Goal: Find specific page/section: Find specific page/section

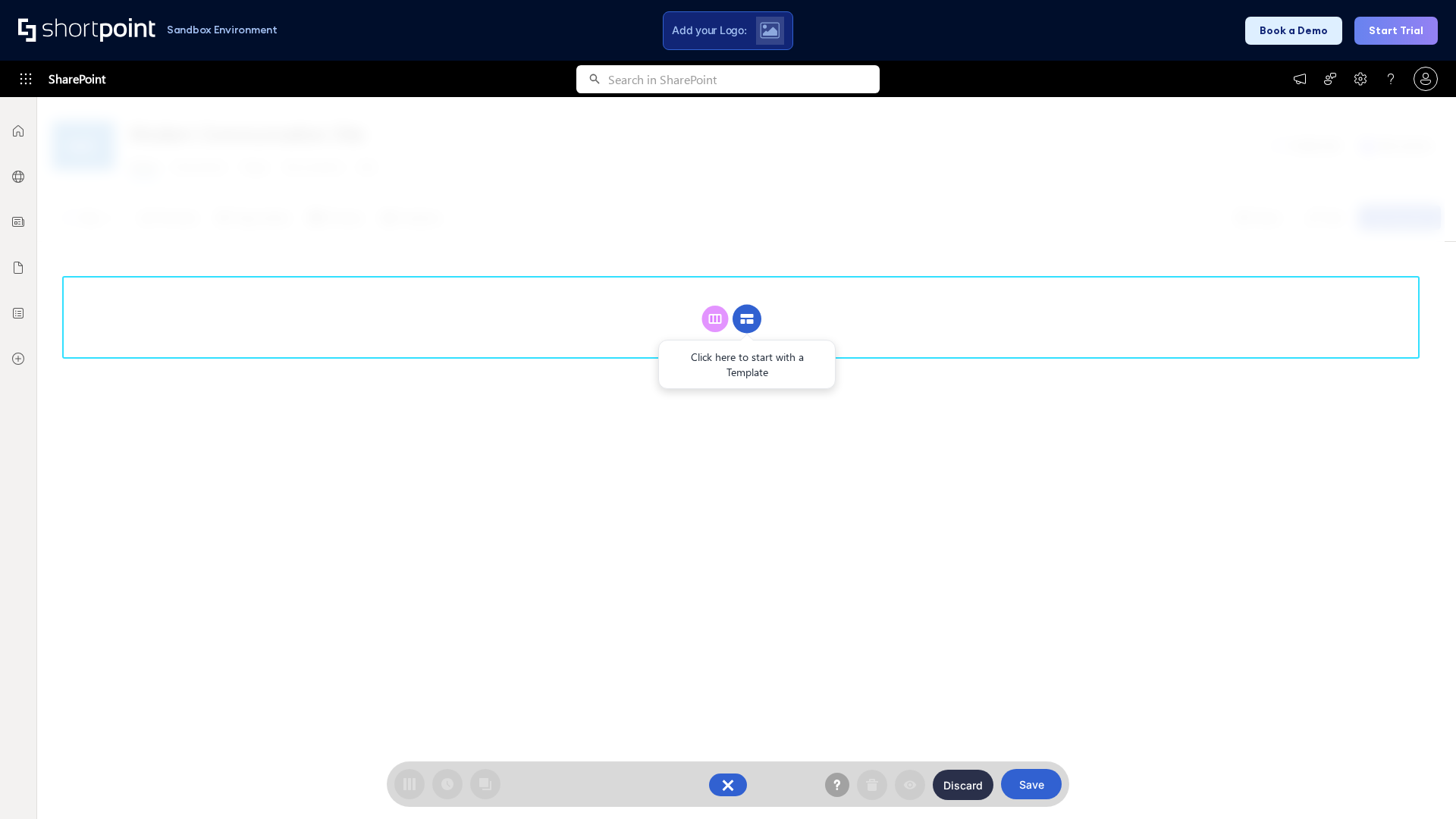
click at [747, 318] on circle at bounding box center [747, 319] width 29 height 29
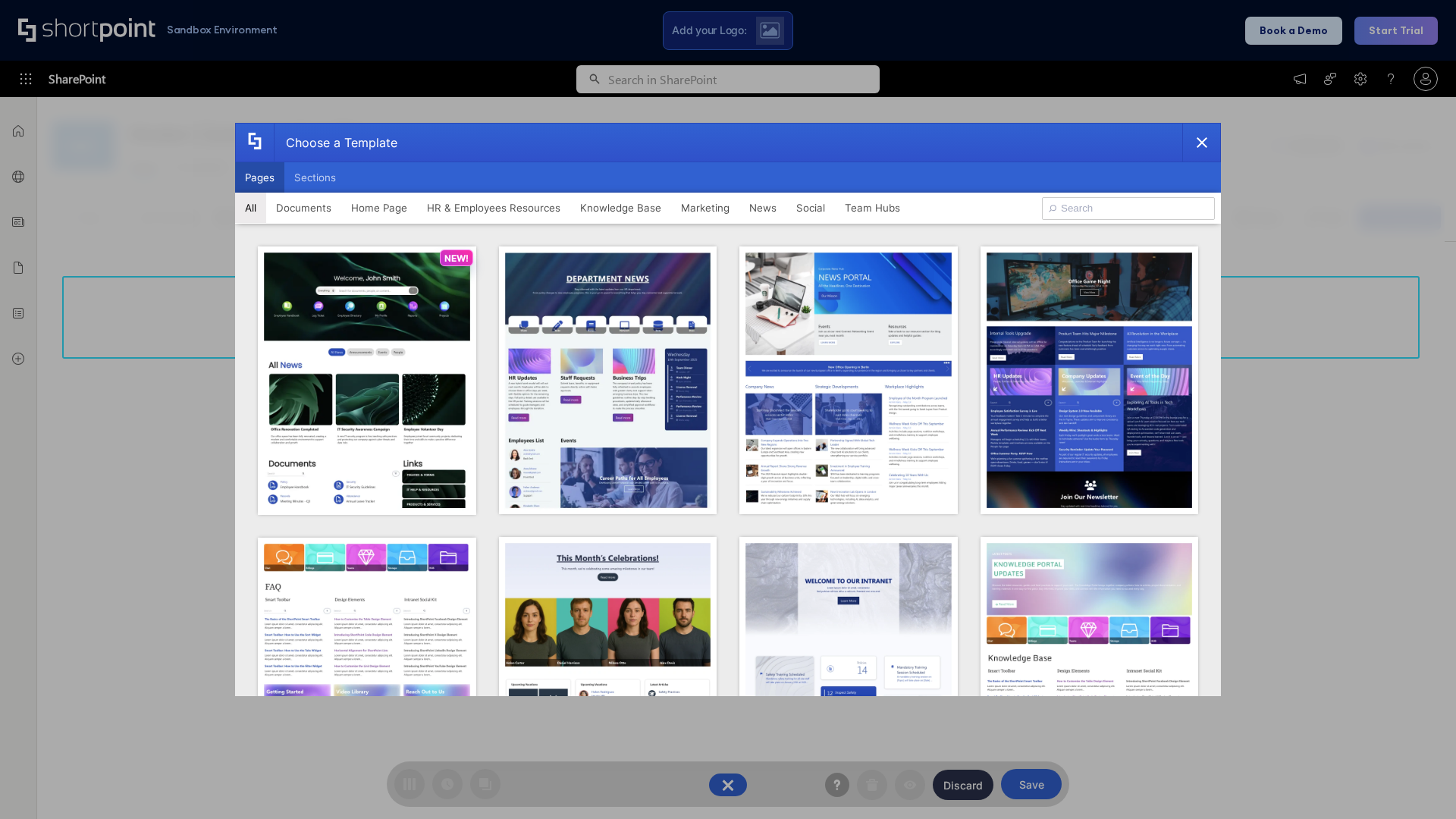
click at [259, 177] on button "Pages" at bounding box center [260, 177] width 49 height 30
type input "Social Layout 2"
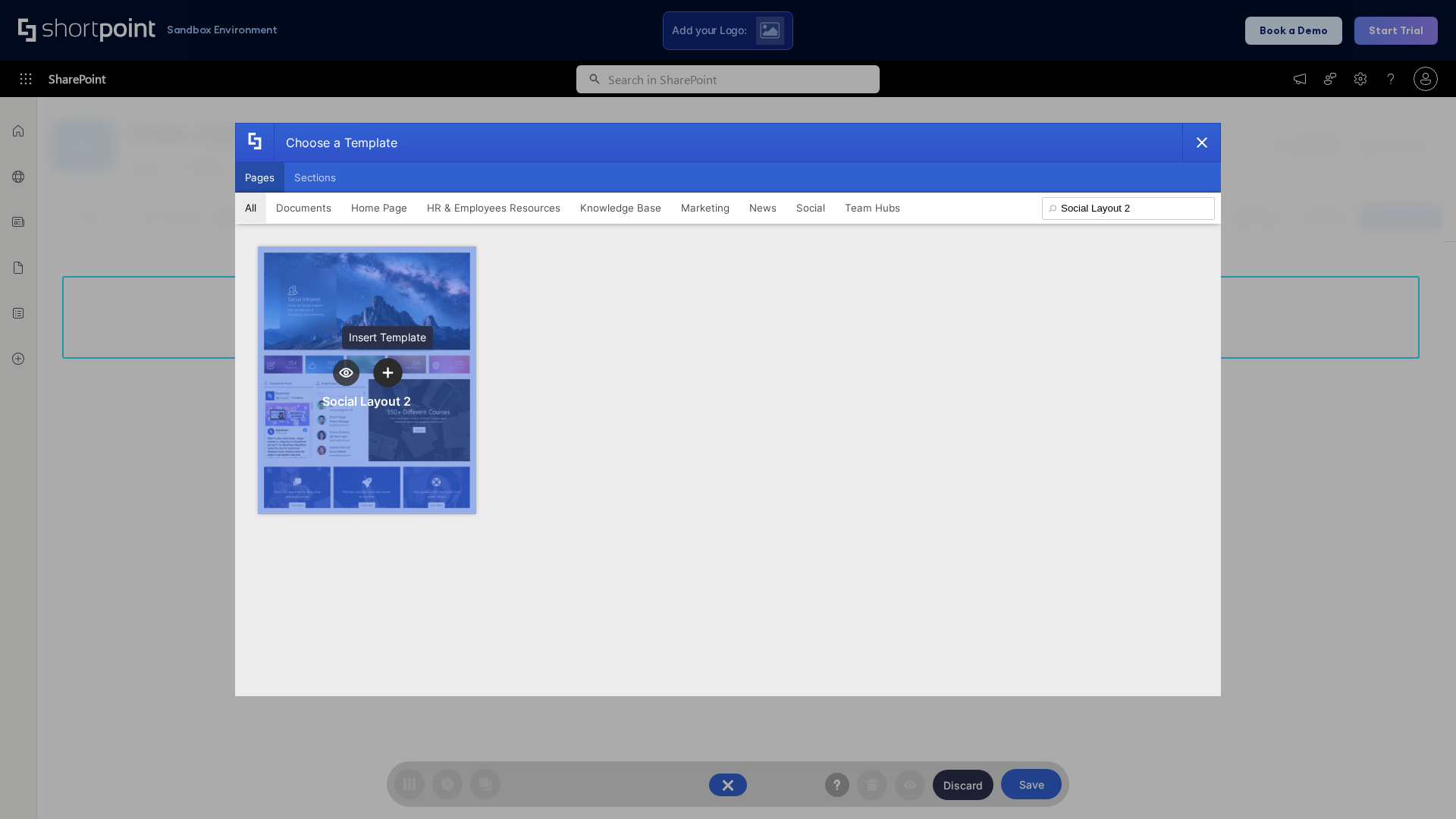
click at [388, 373] on icon "template selector" at bounding box center [387, 372] width 10 height 10
